Goal: Transaction & Acquisition: Download file/media

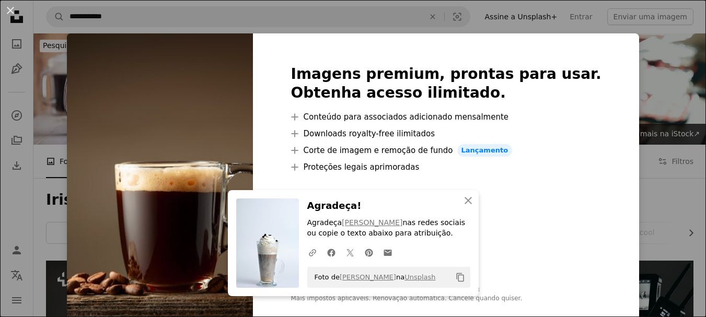
scroll to position [1881, 0]
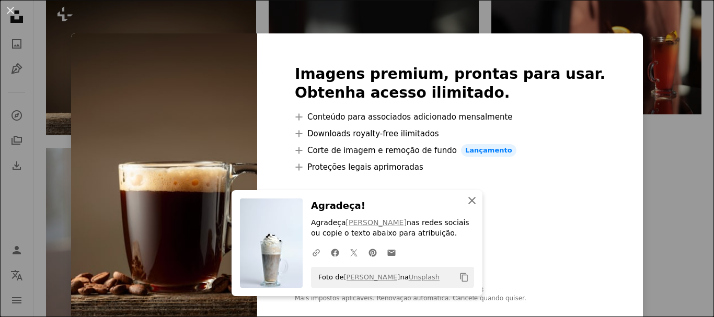
drag, startPoint x: 474, startPoint y: 196, endPoint x: 439, endPoint y: 140, distance: 66.2
click at [474, 196] on button "An X shape Fechar" at bounding box center [471, 200] width 21 height 21
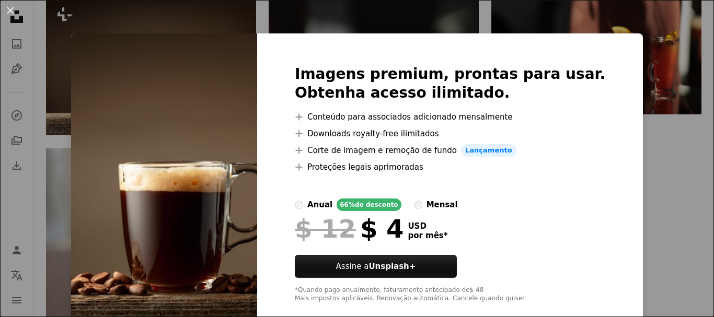
click at [618, 146] on div "An X shape Imagens premium, prontas para usar. Obtenha acesso ilimitado. A plus…" at bounding box center [357, 158] width 714 height 317
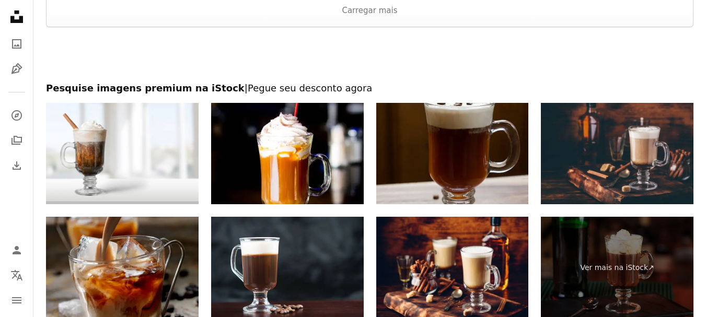
scroll to position [2352, 0]
